Goal: Task Accomplishment & Management: Manage account settings

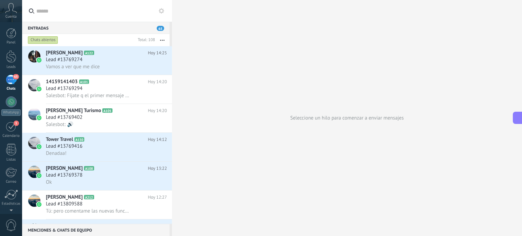
scroll to position [10, 0]
click at [81, 56] on h2 "Santino Uranga A122" at bounding box center [97, 53] width 102 height 7
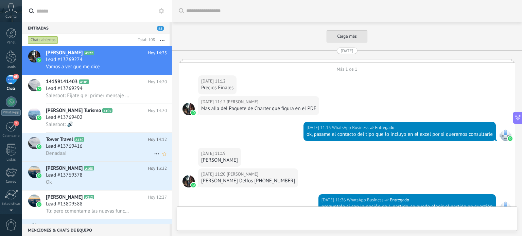
scroll to position [804, 0]
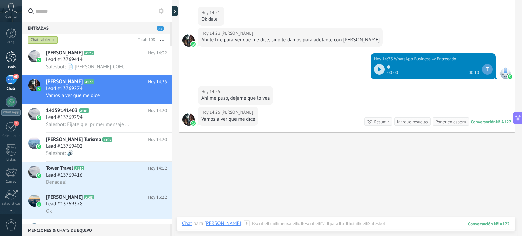
click at [13, 60] on div at bounding box center [11, 56] width 10 height 13
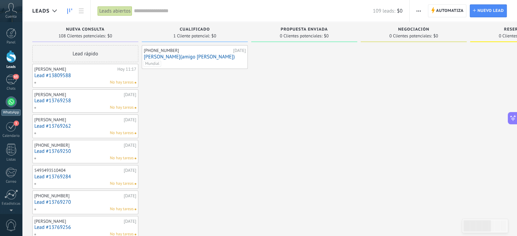
click at [9, 103] on div at bounding box center [11, 102] width 11 height 11
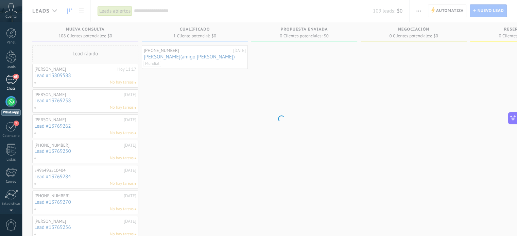
click at [7, 80] on div "65" at bounding box center [11, 80] width 11 height 10
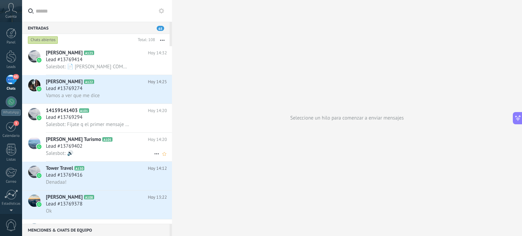
click at [79, 153] on div "Salesbot: 🔊" at bounding box center [106, 153] width 121 height 7
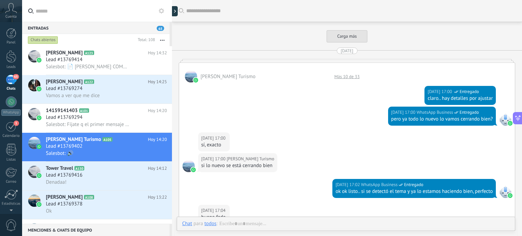
scroll to position [359, 0]
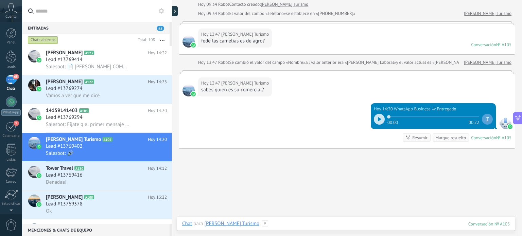
click at [251, 225] on div at bounding box center [346, 231] width 328 height 20
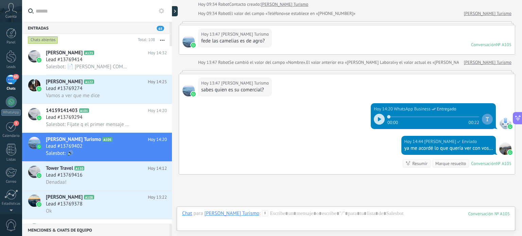
scroll to position [408, 0]
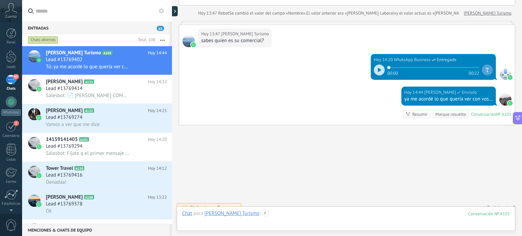
click at [258, 216] on div at bounding box center [346, 221] width 328 height 20
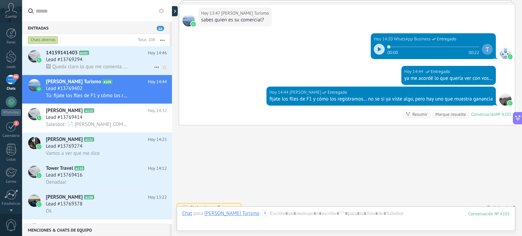
click at [101, 69] on span "🖼 Queda claro lo que me comenta. Al buscar desde la sección de chats por el núm…" at bounding box center [88, 67] width 84 height 6
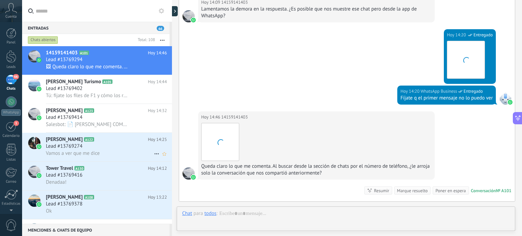
scroll to position [1187, 0]
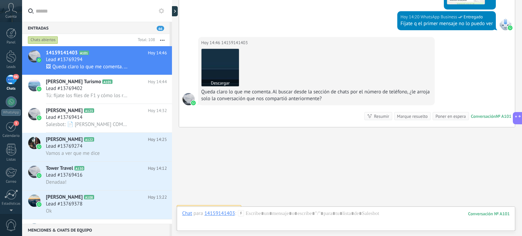
click at [222, 54] on img at bounding box center [220, 67] width 37 height 37
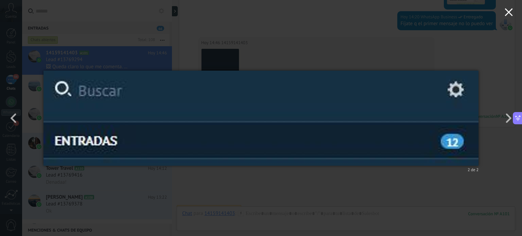
click at [513, 8] on button "button" at bounding box center [509, 13] width 27 height 27
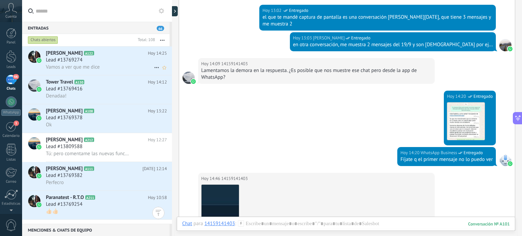
scroll to position [102, 0]
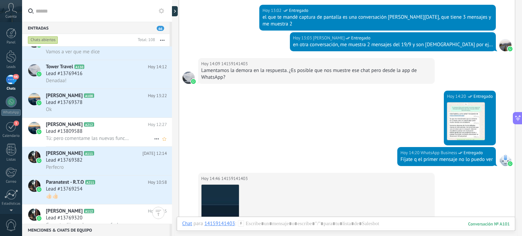
click at [86, 135] on div "Lead #13809588" at bounding box center [106, 131] width 121 height 7
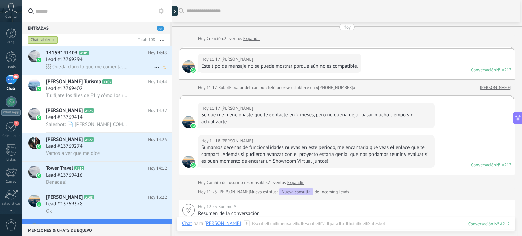
click at [86, 61] on div "Lead #13769294" at bounding box center [106, 59] width 121 height 7
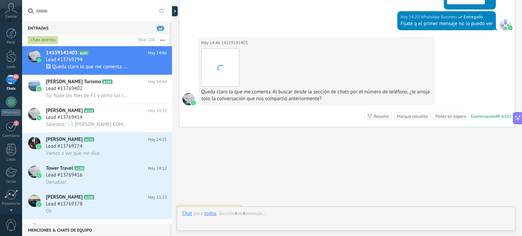
scroll to position [1187, 0]
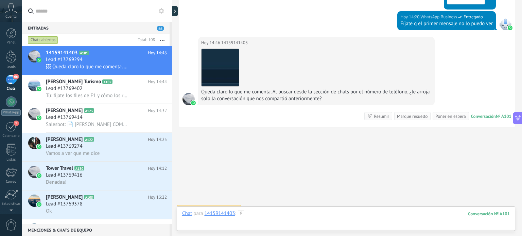
click at [272, 220] on div at bounding box center [346, 221] width 328 height 20
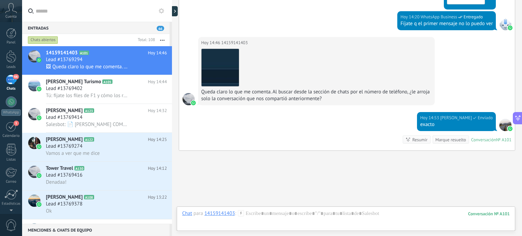
scroll to position [1211, 0]
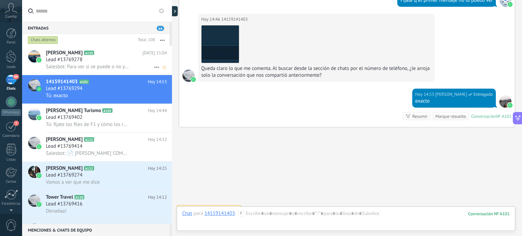
click at [109, 56] on h2 "[PERSON_NAME] A120" at bounding box center [94, 53] width 97 height 7
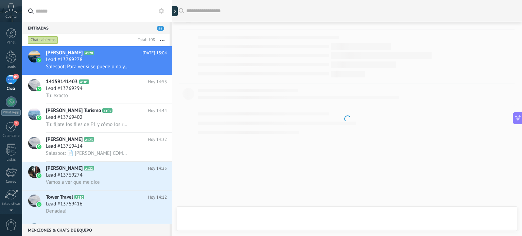
scroll to position [1098, 0]
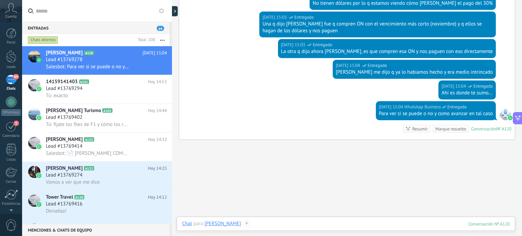
click at [283, 224] on div at bounding box center [346, 231] width 328 height 20
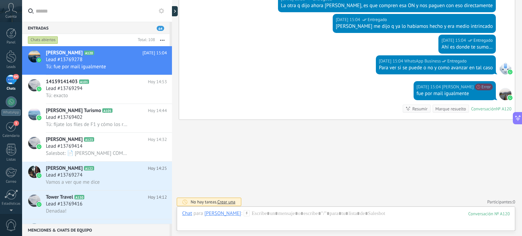
scroll to position [1169, 0]
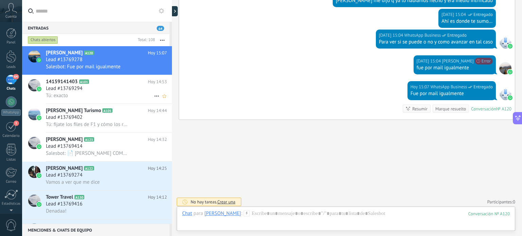
click at [83, 95] on div "Tú: exacto" at bounding box center [106, 95] width 121 height 7
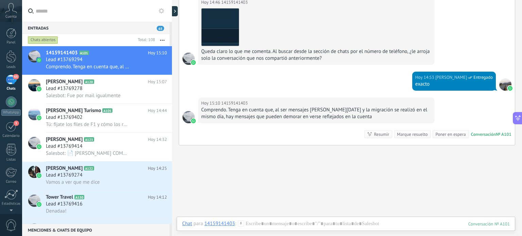
scroll to position [1154, 0]
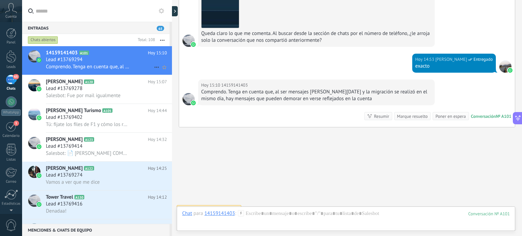
click at [116, 65] on span "Comprendo. Tenga en cuenta que, al ser mensajes [PERSON_NAME][DATE] y la migrac…" at bounding box center [88, 67] width 84 height 6
click at [12, 26] on div "Panel Leads 65 Chats WhatsApp Clientes 1" at bounding box center [22, 118] width 44 height 192
click at [10, 30] on div at bounding box center [11, 33] width 10 height 10
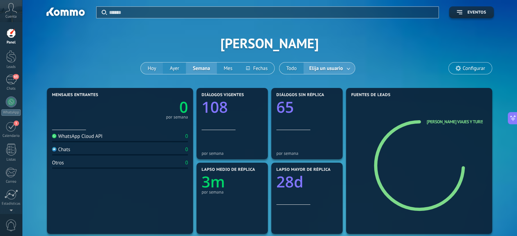
click at [153, 66] on button "Hoy" at bounding box center [152, 69] width 22 height 12
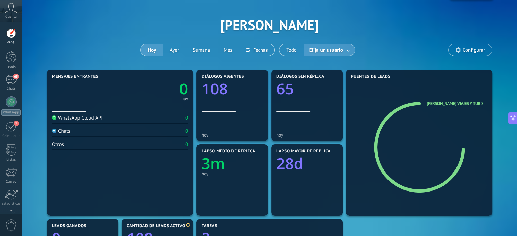
scroll to position [7, 0]
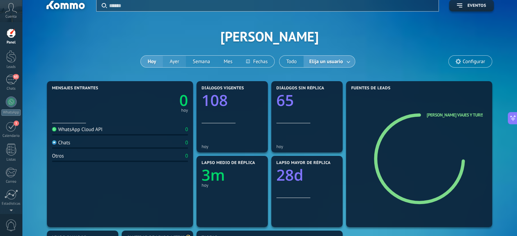
click at [176, 62] on button "Ayer" at bounding box center [174, 62] width 23 height 12
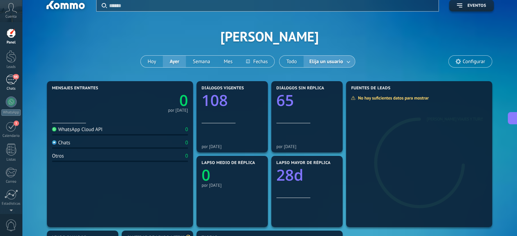
click at [14, 79] on span "66" at bounding box center [16, 76] width 6 height 5
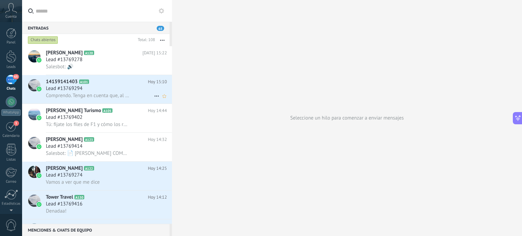
click at [69, 90] on span "Lead #13769294" at bounding box center [64, 88] width 37 height 7
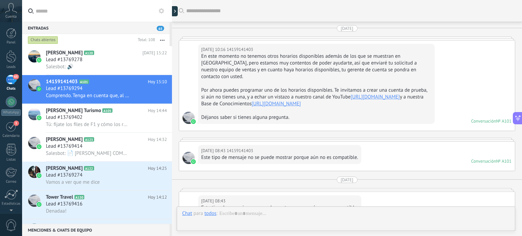
scroll to position [1103, 0]
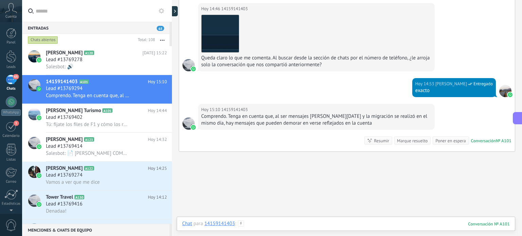
click at [263, 224] on div at bounding box center [346, 231] width 328 height 20
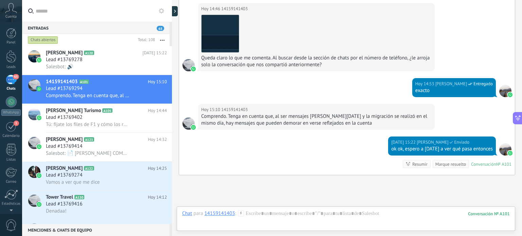
scroll to position [1151, 0]
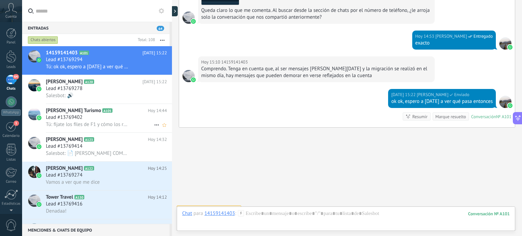
click at [110, 118] on div "Lead #13769402" at bounding box center [106, 117] width 121 height 7
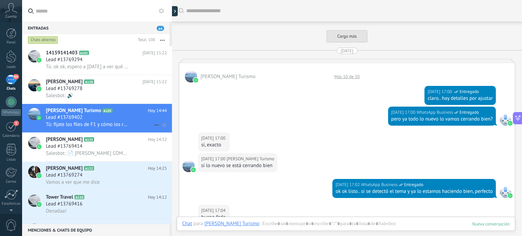
scroll to position [410, 0]
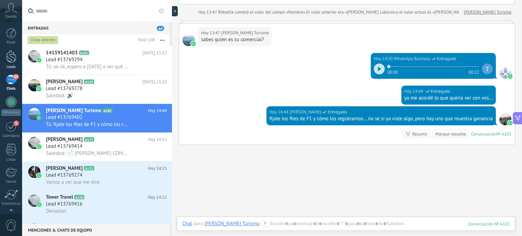
drag, startPoint x: 10, startPoint y: 52, endPoint x: 14, endPoint y: 51, distance: 4.2
click at [10, 52] on div at bounding box center [11, 56] width 10 height 13
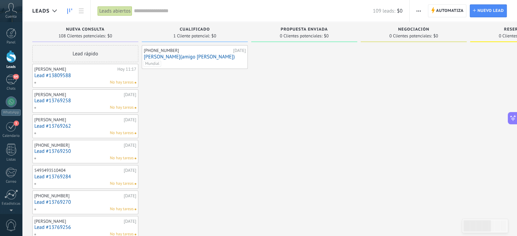
click at [182, 57] on link "[PERSON_NAME](amigo [PERSON_NAME])" at bounding box center [195, 57] width 102 height 6
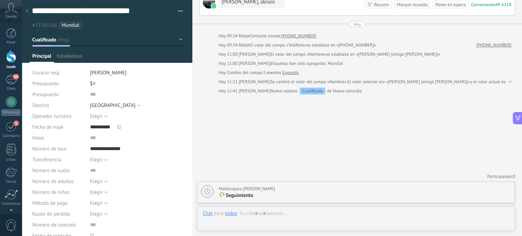
scroll to position [10, 0]
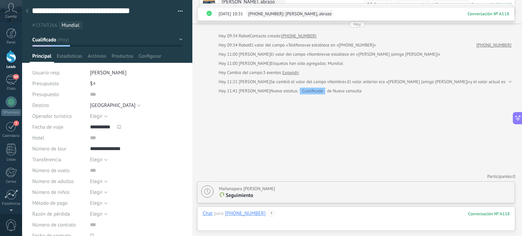
click at [280, 212] on div at bounding box center [356, 221] width 307 height 20
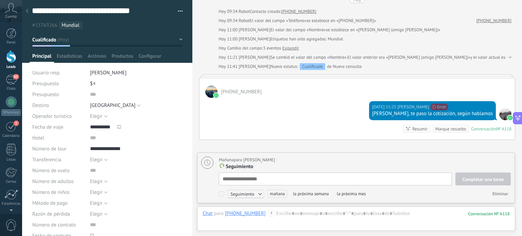
scroll to position [7, 0]
click at [288, 182] on div "[DATE] para [PERSON_NAME] Seguimiento Completar una tarea Seguimiento Seguimien…" at bounding box center [356, 178] width 317 height 50
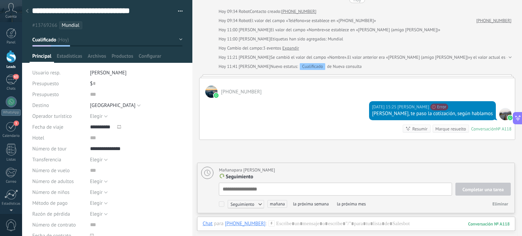
click at [501, 204] on span "Eliminar" at bounding box center [501, 204] width 16 height 6
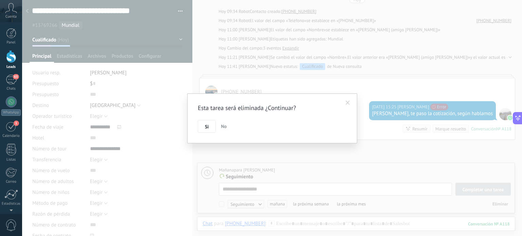
drag, startPoint x: 221, startPoint y: 129, endPoint x: 242, endPoint y: 141, distance: 24.7
click at [221, 129] on span "No" at bounding box center [224, 126] width 6 height 6
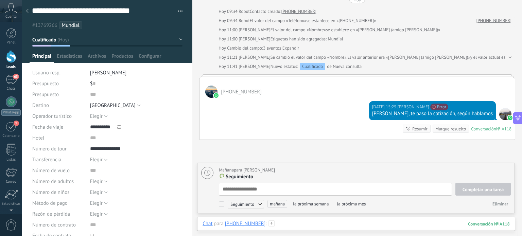
click at [331, 225] on div at bounding box center [356, 231] width 307 height 20
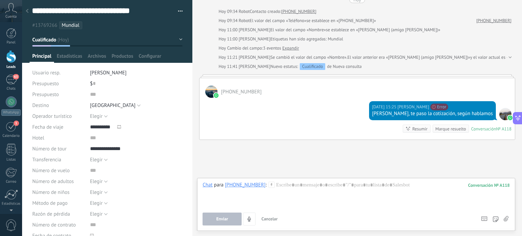
click at [509, 218] on div "Enviar Cancelar Rastrear clics en links ? Reducir links largos y rastrear clics…" at bounding box center [356, 219] width 307 height 13
click at [507, 219] on use at bounding box center [506, 218] width 5 height 5
click at [0, 0] on input "file" at bounding box center [0, 0] width 0 height 0
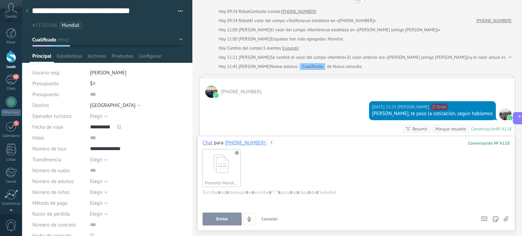
click at [225, 217] on span "Enviar" at bounding box center [222, 219] width 12 height 5
type textarea "**********"
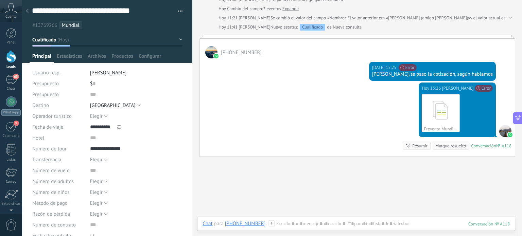
scroll to position [315, 0]
